Goal: Transaction & Acquisition: Purchase product/service

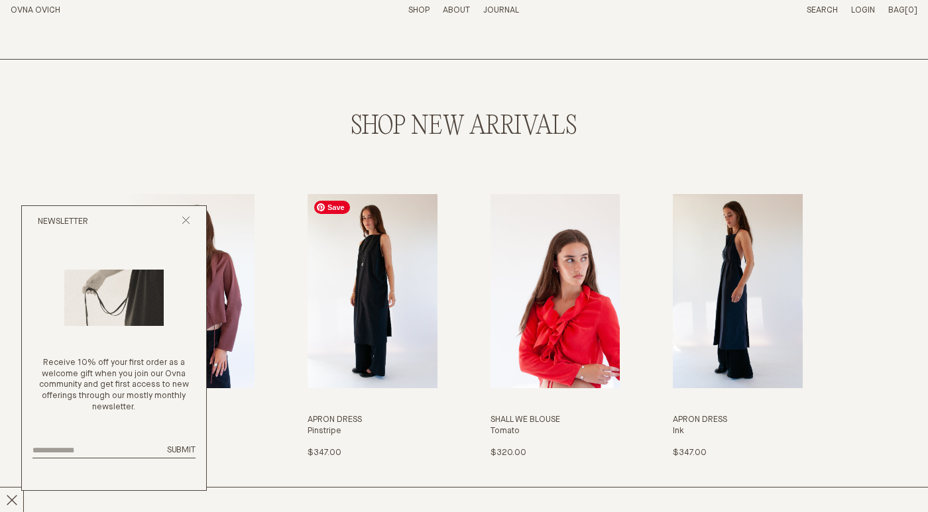
scroll to position [1232, 0]
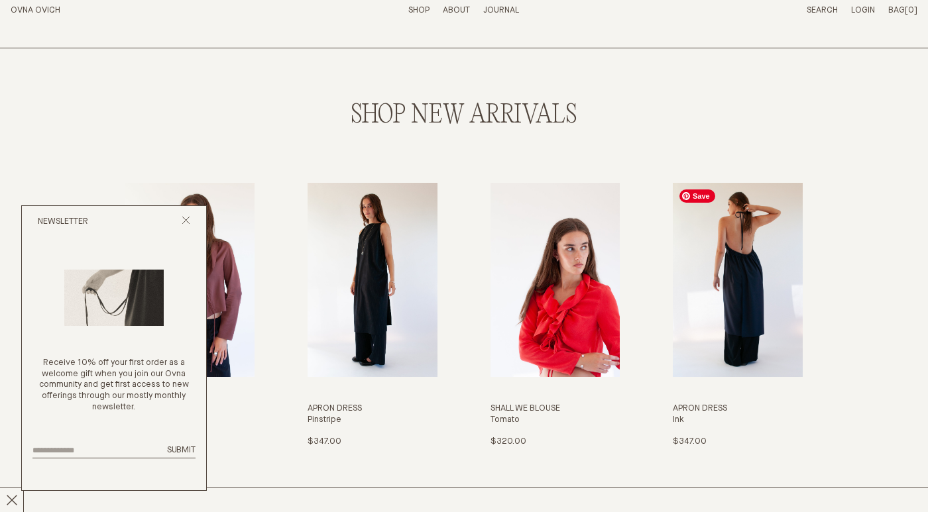
click at [739, 282] on img "Apron Dress" at bounding box center [737, 280] width 130 height 194
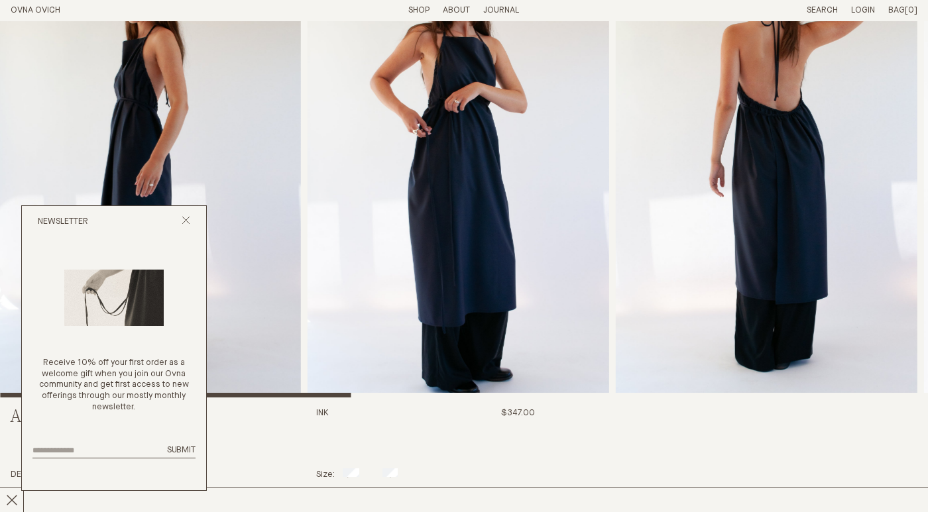
scroll to position [66, 0]
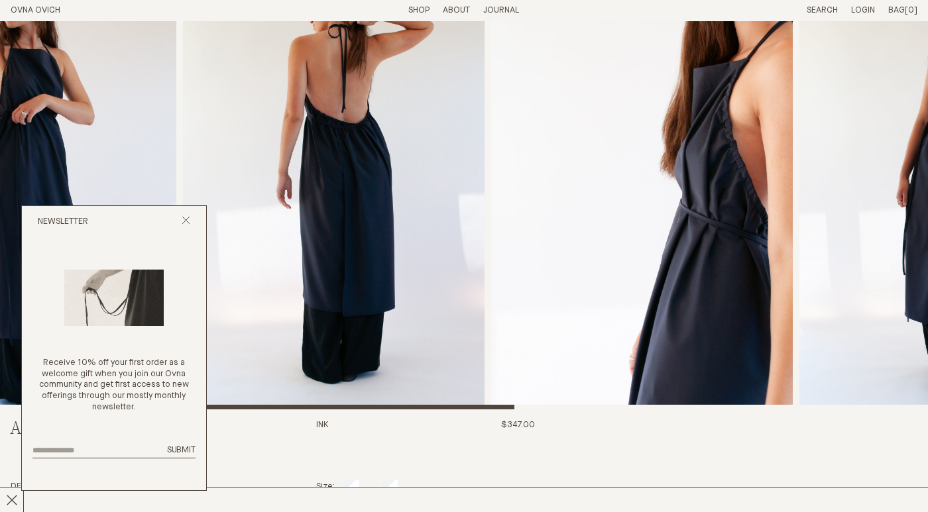
click at [49, 141] on img "2 / 8" at bounding box center [25, 183] width 301 height 454
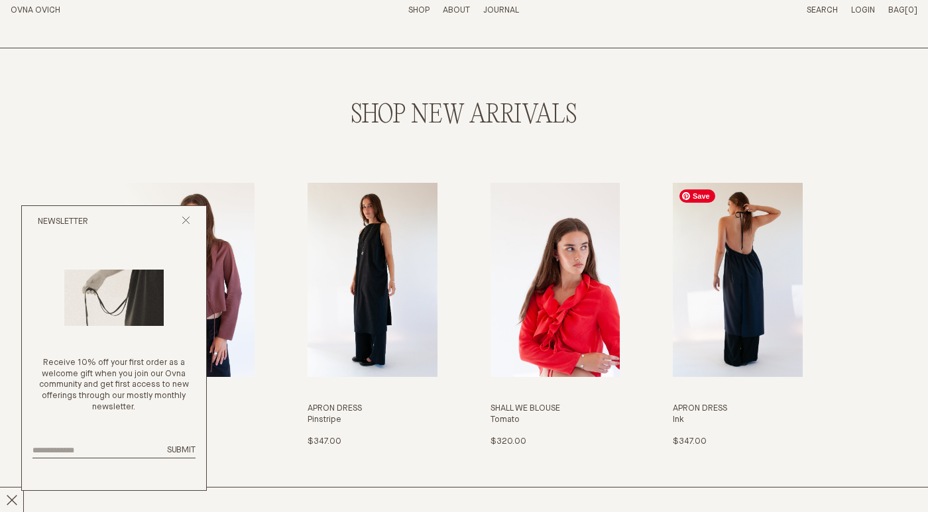
click at [733, 263] on img "Apron Dress" at bounding box center [737, 280] width 130 height 194
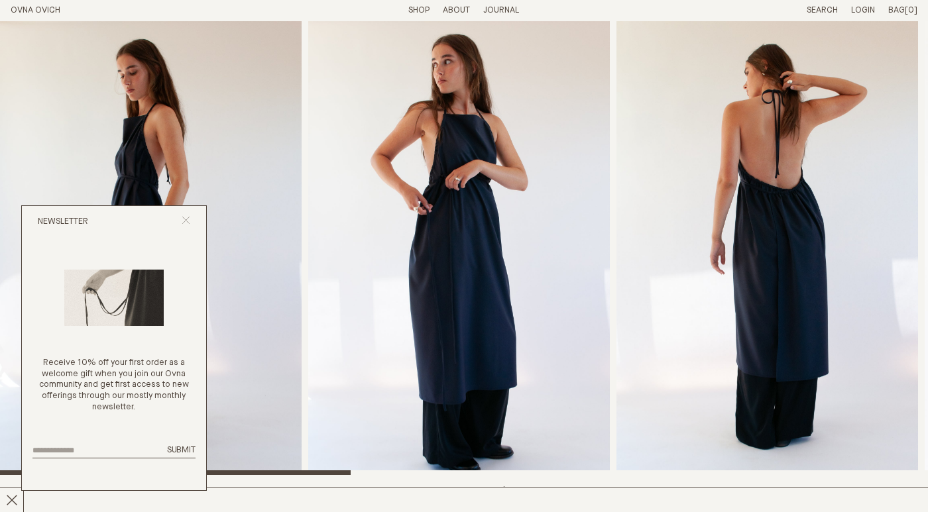
click at [186, 217] on icon "Close popup" at bounding box center [186, 220] width 9 height 9
